Goal: Task Accomplishment & Management: Complete application form

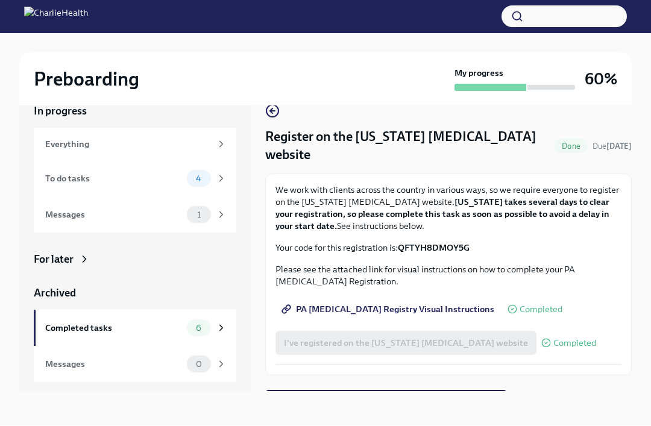
scroll to position [20, 0]
click at [425, 404] on span "Next task : Provide essential professional documentation" at bounding box center [386, 403] width 225 height 12
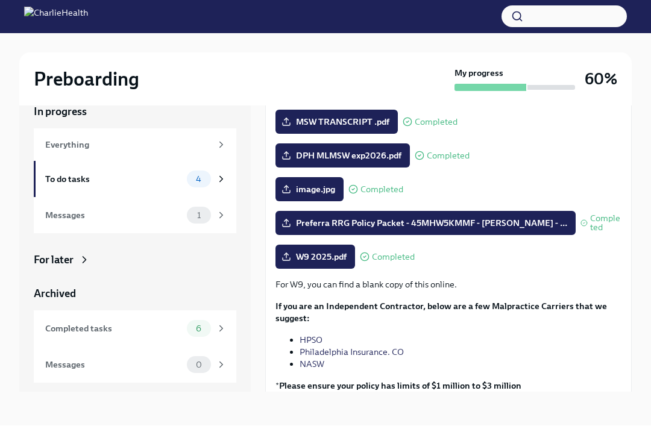
scroll to position [190, 0]
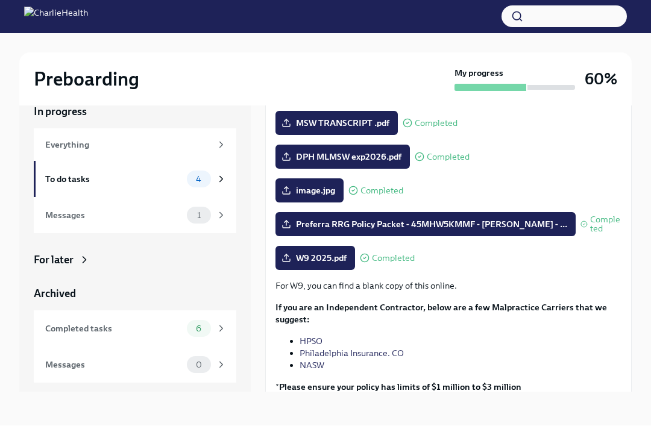
click at [219, 181] on icon at bounding box center [221, 179] width 11 height 11
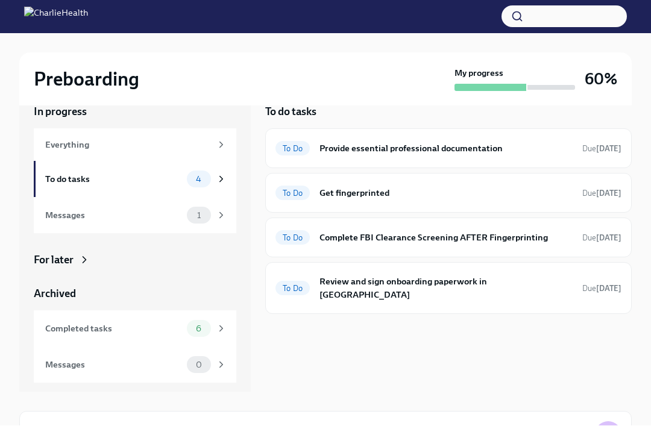
scroll to position [1, 0]
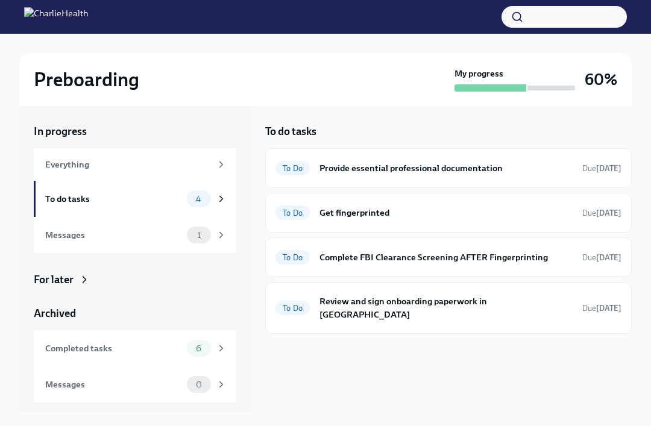
click at [523, 308] on div "To Do Review and sign onboarding paperwork in [GEOGRAPHIC_DATA] Due [DATE]" at bounding box center [448, 307] width 346 height 31
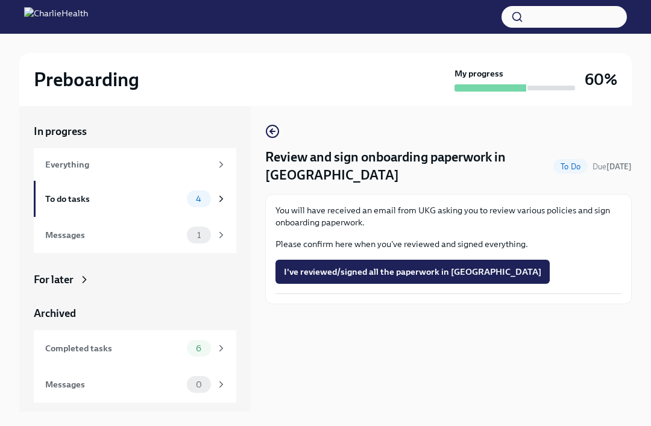
click at [213, 348] on div "6" at bounding box center [207, 348] width 40 height 17
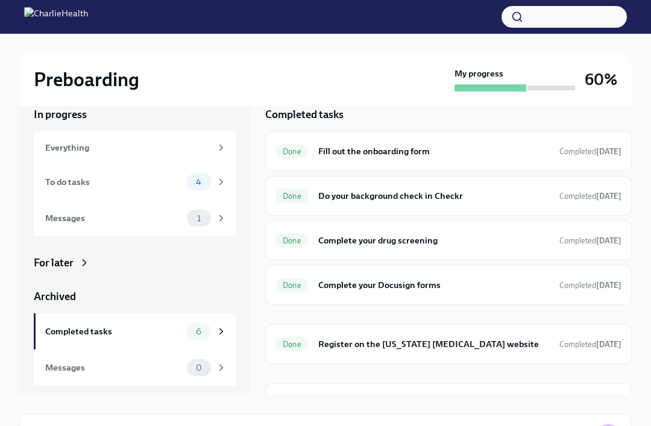
scroll to position [13, 0]
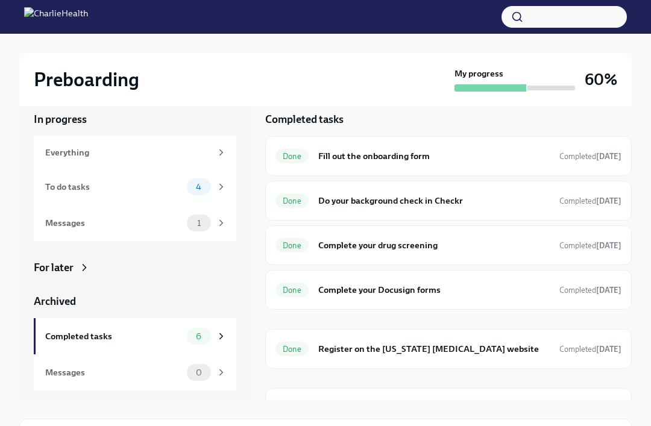
click at [196, 194] on div "4" at bounding box center [199, 186] width 24 height 17
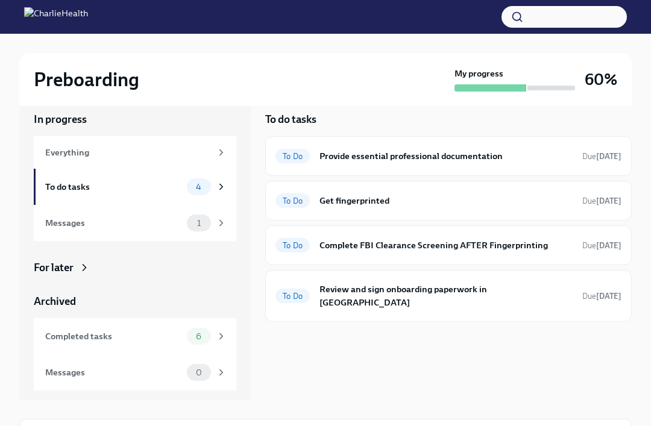
click at [533, 199] on h6 "Get fingerprinted" at bounding box center [445, 200] width 253 height 13
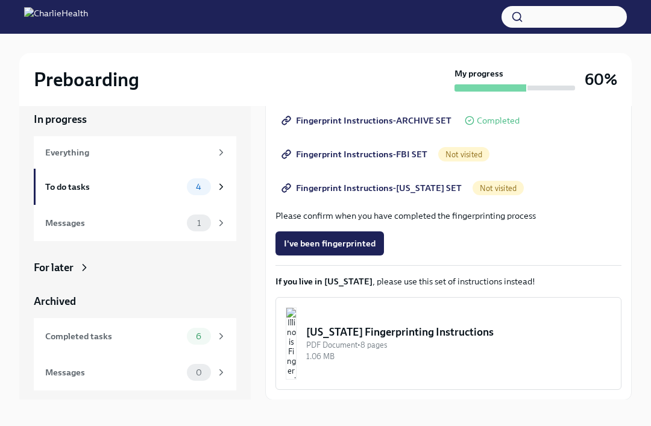
scroll to position [224, 0]
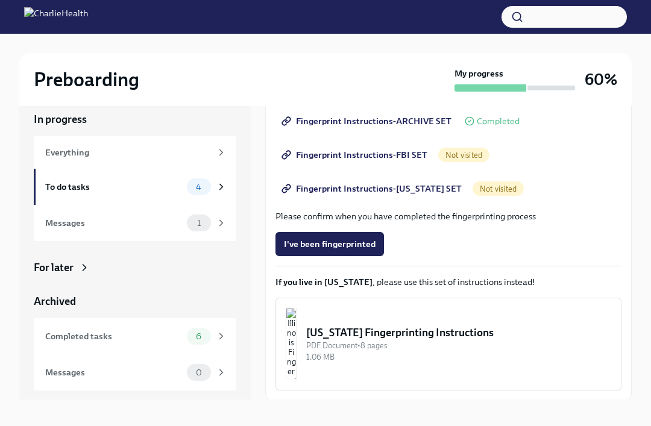
click at [575, 345] on div "PDF Document • 8 pages" at bounding box center [458, 345] width 305 height 11
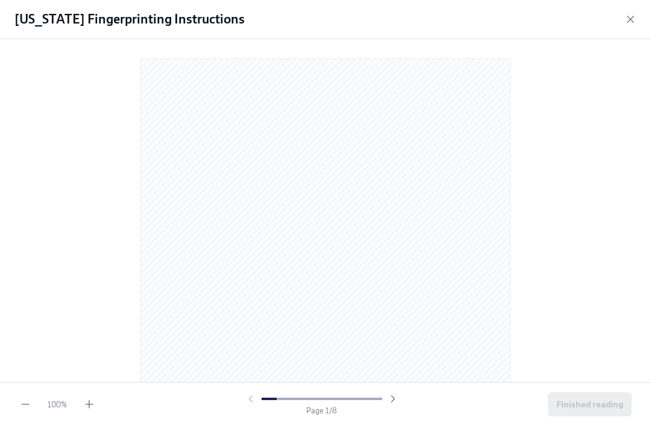
scroll to position [0, 0]
click at [634, 16] on icon "button" at bounding box center [630, 19] width 12 height 12
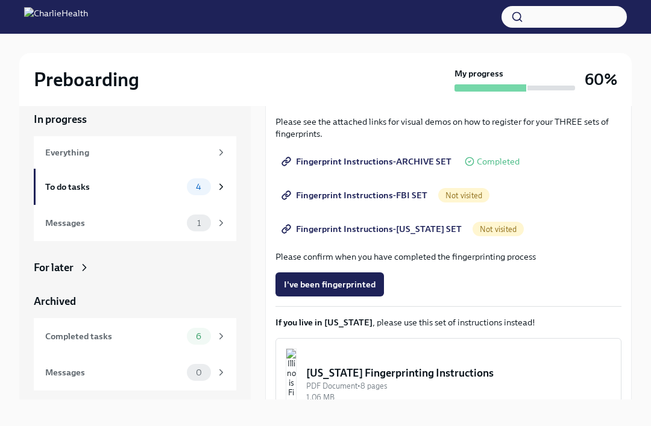
scroll to position [183, 0]
click at [377, 195] on span "Fingerprint Instructions-FBI SET" at bounding box center [355, 196] width 143 height 12
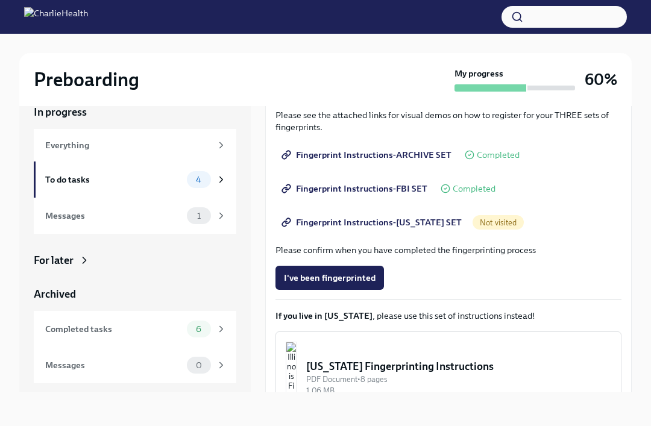
click at [425, 216] on span "Fingerprint Instructions-[US_STATE] SET" at bounding box center [373, 222] width 178 height 12
click at [426, 216] on span "Fingerprint Instructions-[US_STATE] SET" at bounding box center [373, 222] width 178 height 12
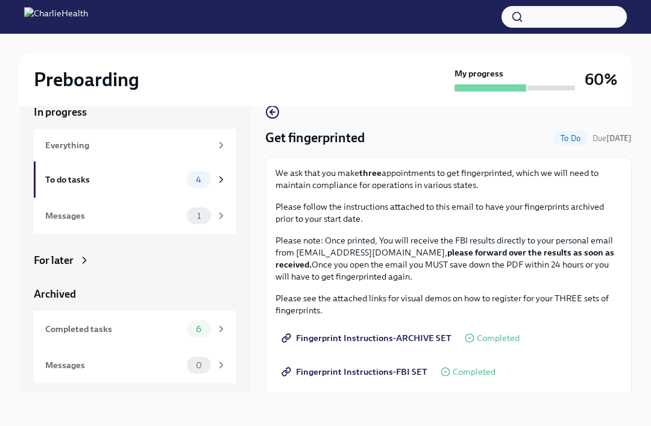
click at [201, 207] on div "1" at bounding box center [199, 215] width 24 height 17
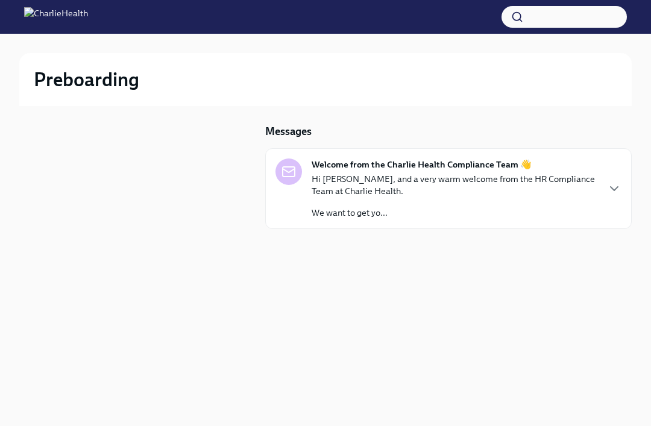
scroll to position [41, 0]
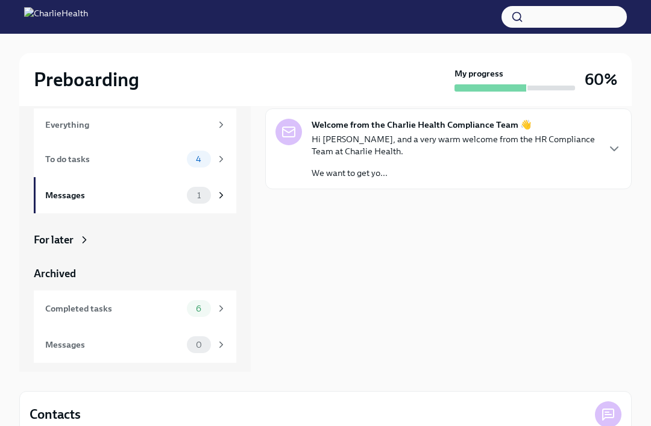
click at [554, 159] on div "Hi [PERSON_NAME], and a very warm welcome from the HR Compliance Team at Charli…" at bounding box center [454, 156] width 286 height 46
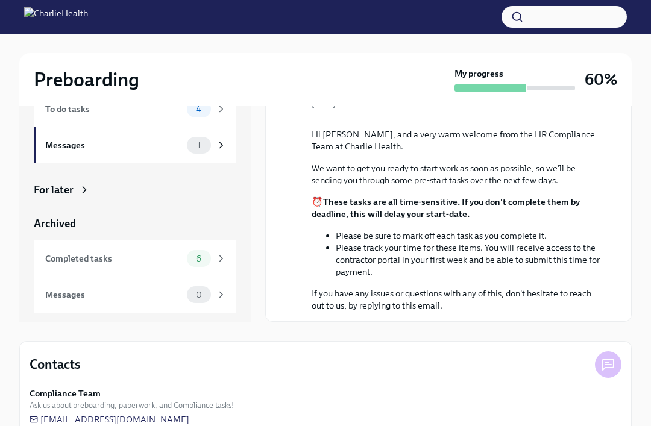
scroll to position [115, 0]
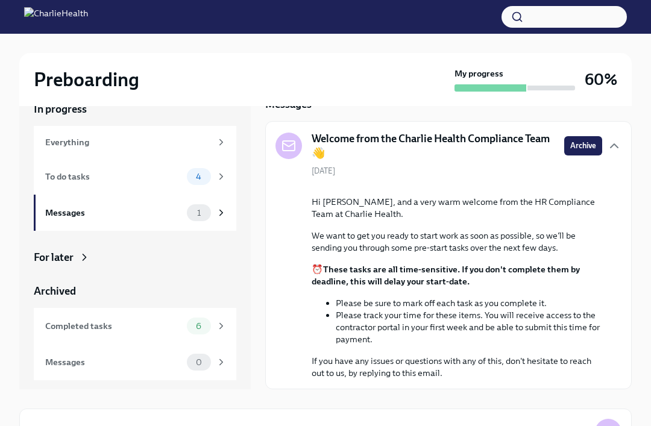
click at [520, 187] on button "Zoom image" at bounding box center [456, 187] width 290 height 0
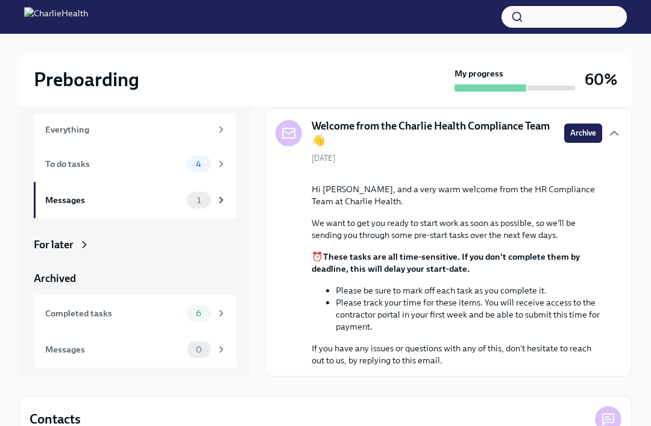
scroll to position [0, 0]
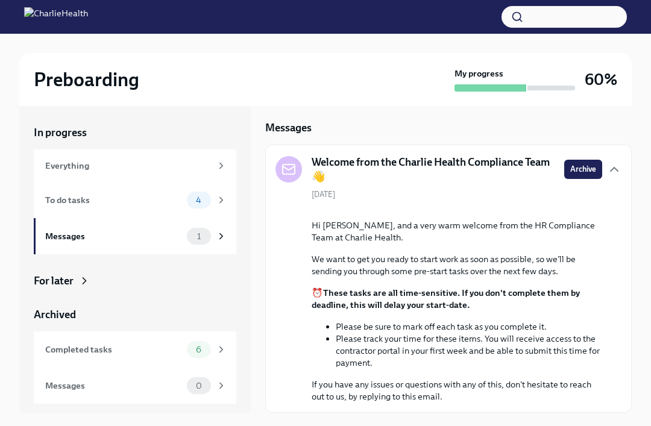
click at [210, 199] on div "4" at bounding box center [199, 200] width 24 height 17
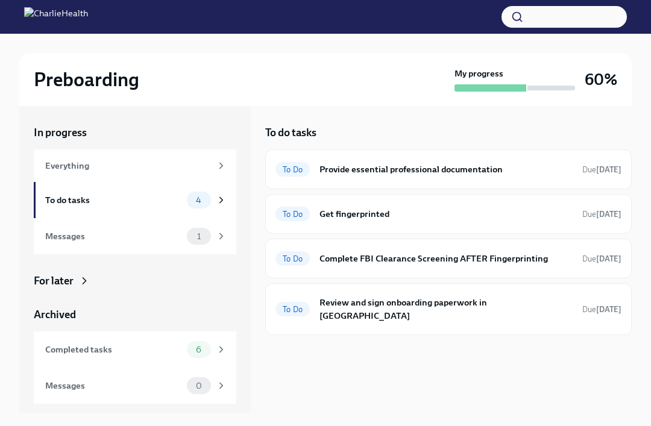
click at [486, 304] on h6 "Review and sign onboarding paperwork in [GEOGRAPHIC_DATA]" at bounding box center [445, 309] width 253 height 27
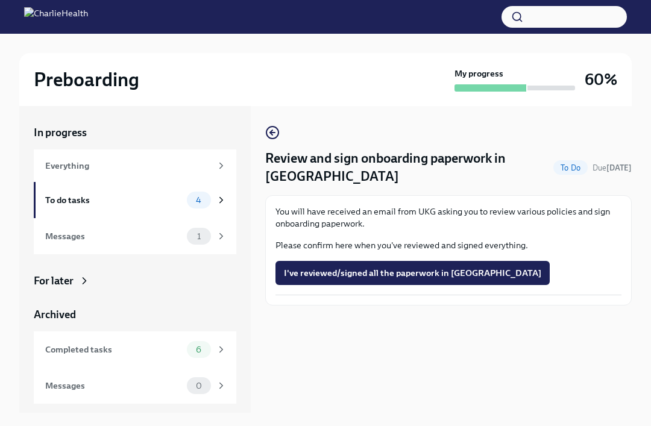
click at [443, 267] on span "I've reviewed/signed all the paperwork in [GEOGRAPHIC_DATA]" at bounding box center [412, 273] width 257 height 12
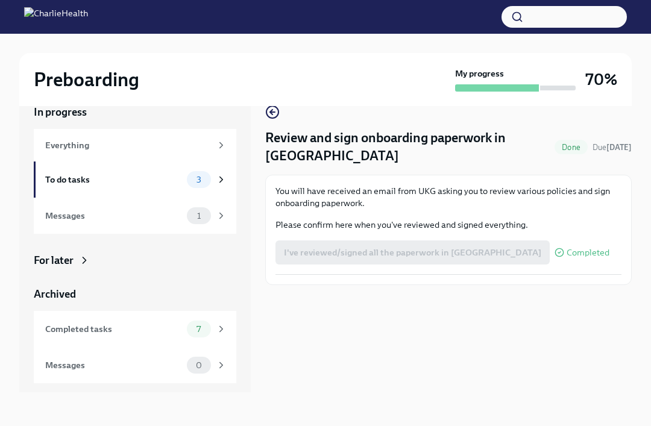
scroll to position [25, 0]
click at [214, 172] on div "3" at bounding box center [207, 179] width 40 height 17
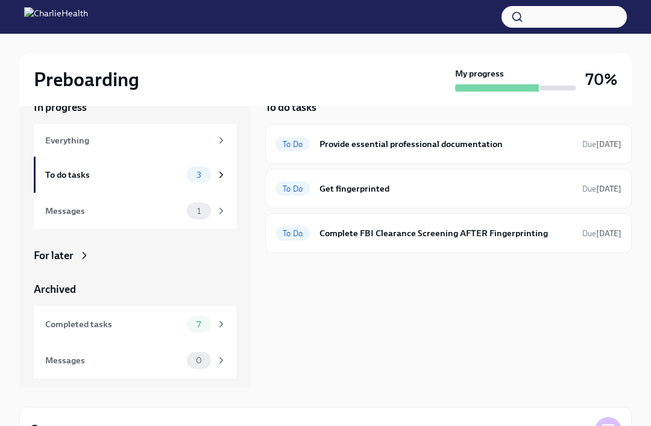
click at [521, 142] on h6 "Provide essential professional documentation" at bounding box center [445, 143] width 253 height 13
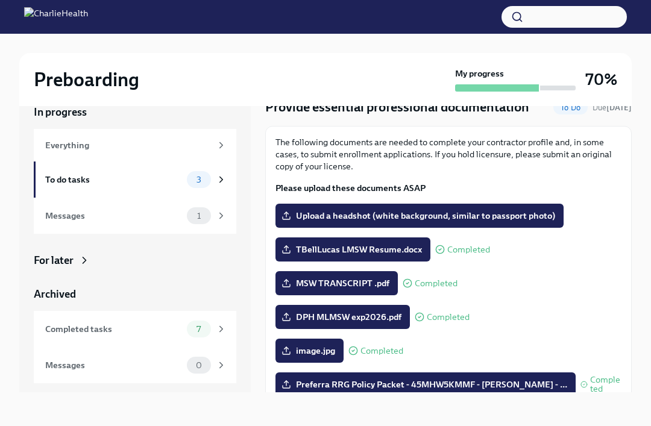
scroll to position [30, 0]
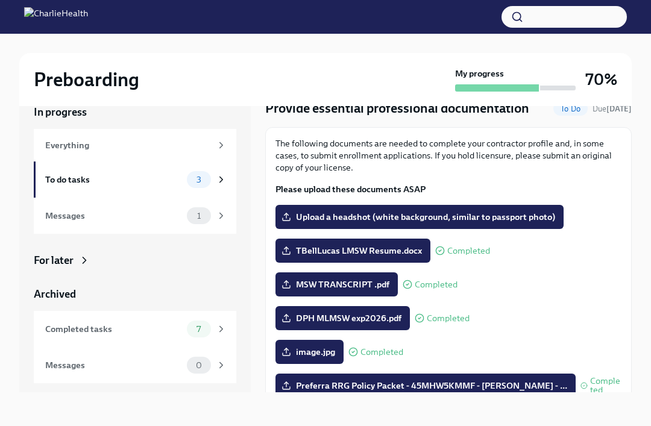
click at [140, 145] on div "Everything" at bounding box center [128, 145] width 166 height 13
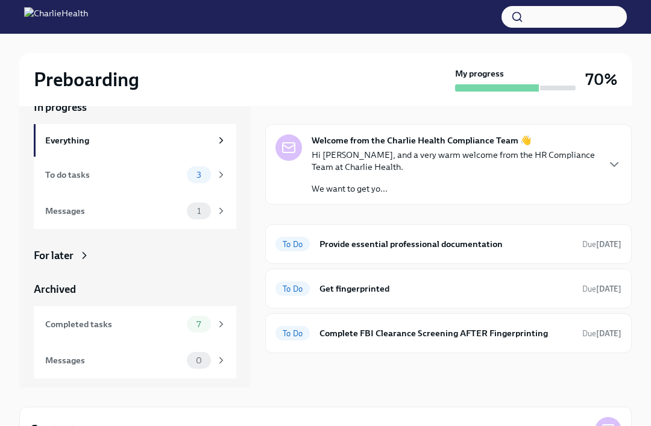
click at [467, 273] on div "To Do Get fingerprinted Due today" at bounding box center [448, 289] width 366 height 40
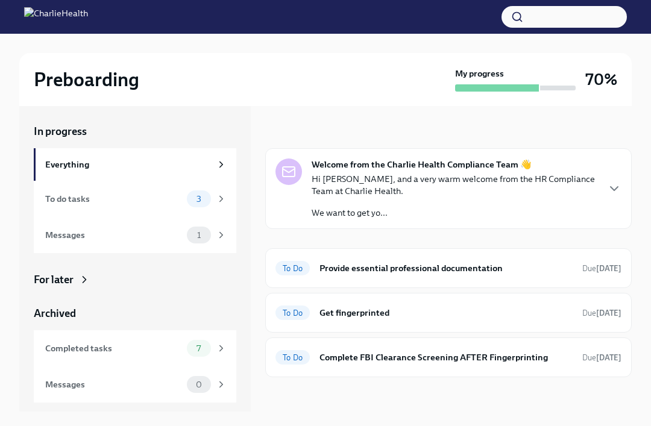
click at [126, 163] on div "Everything" at bounding box center [128, 164] width 166 height 13
click at [152, 197] on div "To do tasks" at bounding box center [113, 198] width 137 height 13
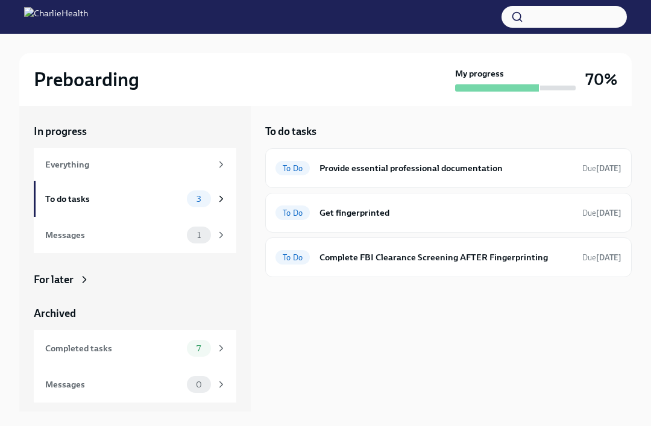
click at [490, 257] on h6 "Complete FBI Clearance Screening AFTER Fingerprinting" at bounding box center [445, 257] width 253 height 13
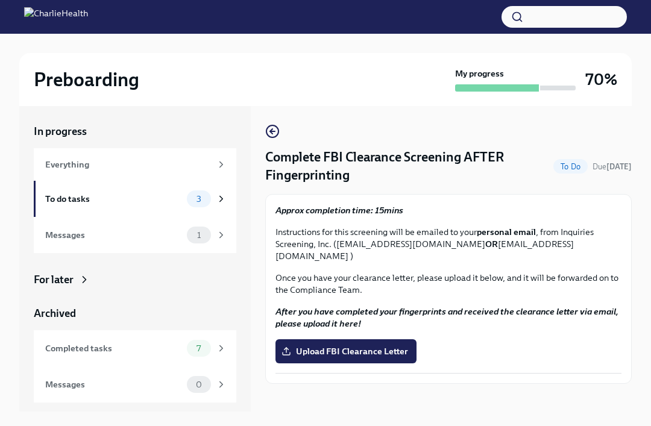
click at [393, 81] on div "Preboarding" at bounding box center [242, 79] width 416 height 24
